Goal: Task Accomplishment & Management: Manage account settings

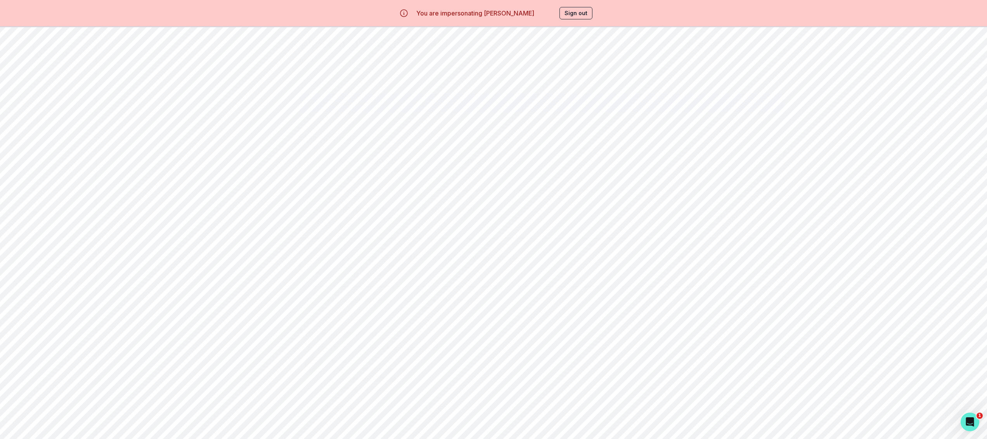
click at [64, 125] on button "Students" at bounding box center [47, 120] width 95 height 16
click at [52, 210] on p "Availability" at bounding box center [52, 213] width 38 height 6
click at [571, 14] on button "Sign out" at bounding box center [575, 13] width 33 height 12
